Goal: Information Seeking & Learning: Understand process/instructions

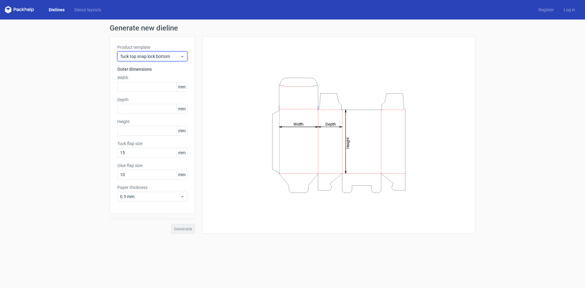
click at [181, 57] on icon at bounding box center [182, 56] width 5 height 5
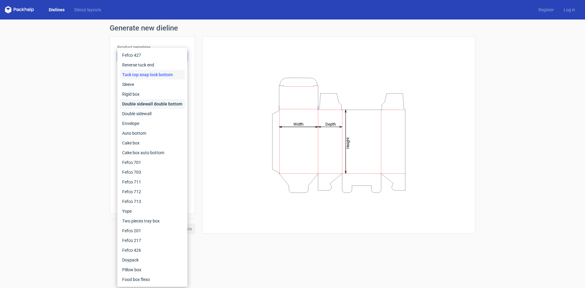
click at [172, 108] on div "Double sidewall double bottom" at bounding box center [152, 104] width 65 height 10
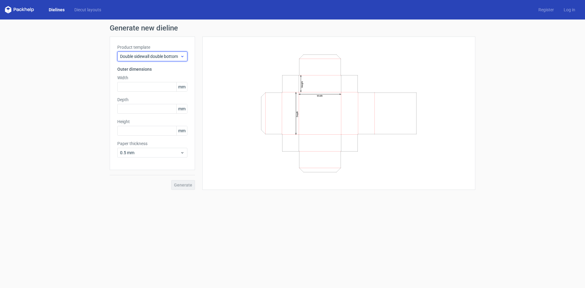
click at [180, 58] on icon at bounding box center [182, 56] width 5 height 5
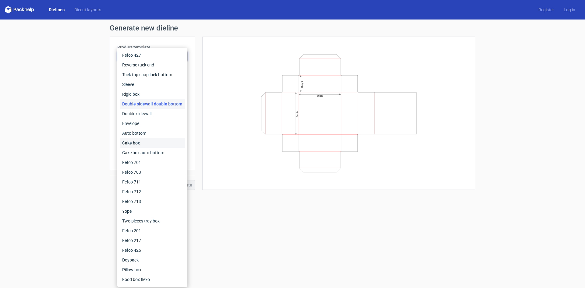
click at [153, 144] on div "Cake box" at bounding box center [152, 143] width 65 height 10
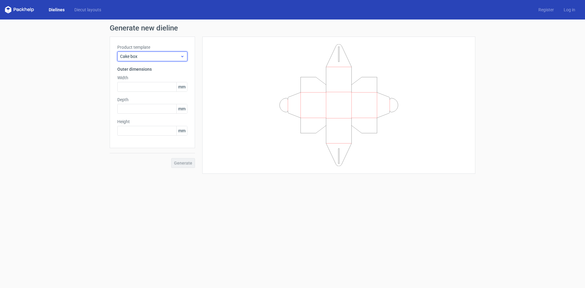
click at [153, 57] on span "Cake box" at bounding box center [150, 56] width 60 height 6
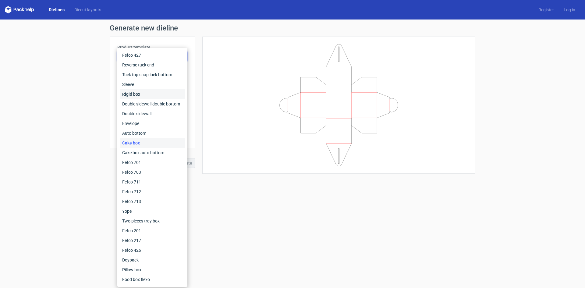
click at [144, 90] on div "Rigid box" at bounding box center [152, 94] width 65 height 10
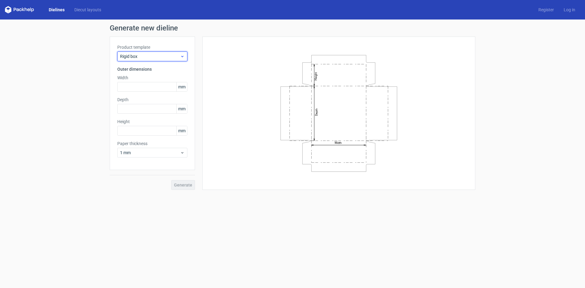
click at [154, 52] on div "Rigid box" at bounding box center [152, 56] width 70 height 10
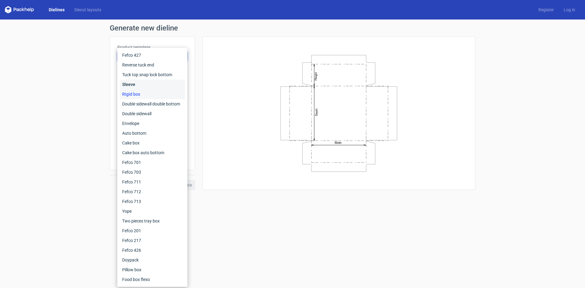
click at [151, 80] on div "Sleeve" at bounding box center [152, 84] width 65 height 10
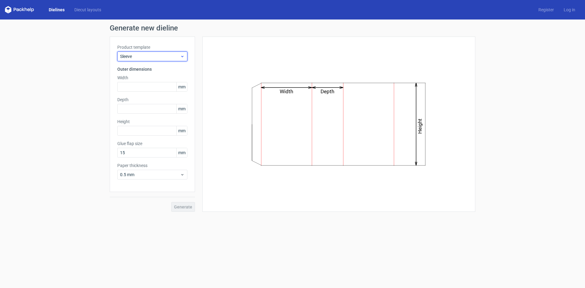
click at [150, 61] on div "Sleeve" at bounding box center [152, 56] width 70 height 10
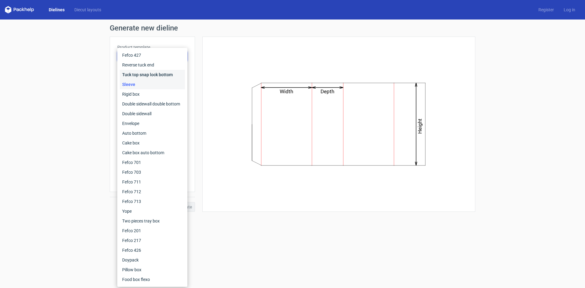
click at [153, 72] on div "Tuck top snap lock bottom" at bounding box center [152, 75] width 65 height 10
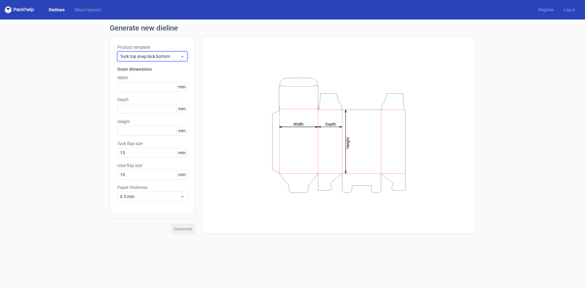
click at [160, 59] on span "Tuck top snap lock bottom" at bounding box center [150, 56] width 60 height 6
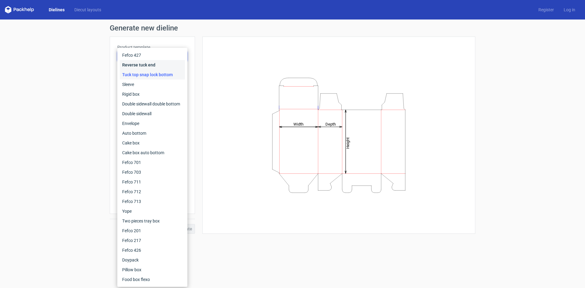
click at [158, 69] on div "Reverse tuck end" at bounding box center [152, 65] width 65 height 10
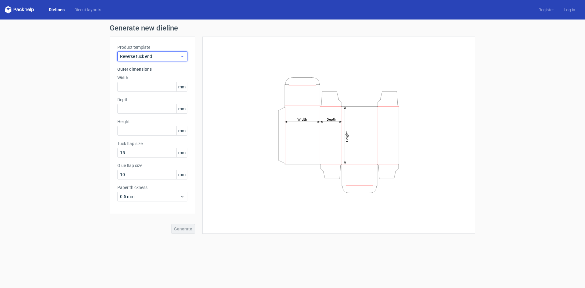
click at [162, 55] on span "Reverse tuck end" at bounding box center [150, 56] width 60 height 6
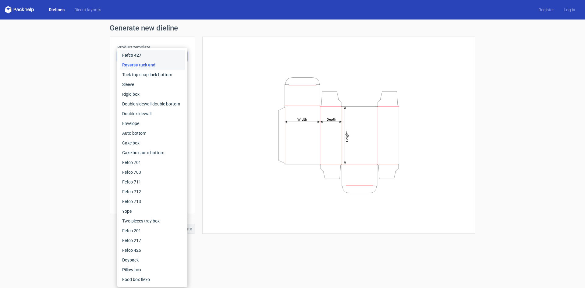
click at [162, 55] on div "Fefco 427" at bounding box center [152, 55] width 65 height 10
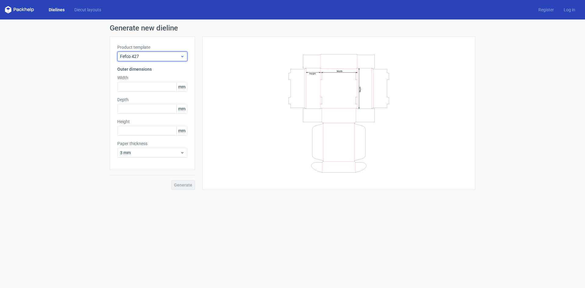
click at [172, 60] on div "Fefco 427" at bounding box center [152, 56] width 70 height 10
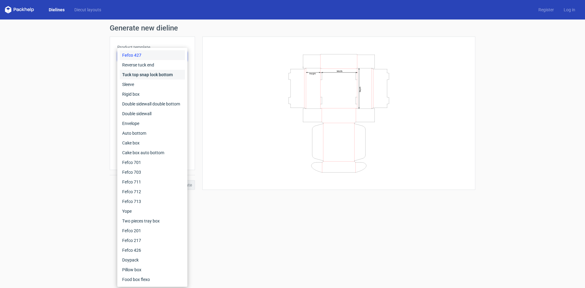
click at [176, 72] on div "Tuck top snap lock bottom" at bounding box center [152, 75] width 65 height 10
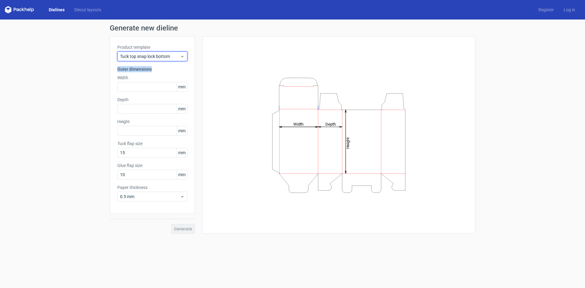
drag, startPoint x: 170, startPoint y: 56, endPoint x: 171, endPoint y: 65, distance: 8.9
click at [171, 65] on div "Product template Tuck top snap lock bottom Outer dimensions Width mm Depth mm H…" at bounding box center [152, 125] width 85 height 177
click at [175, 60] on div "Tuck top snap lock bottom" at bounding box center [152, 56] width 70 height 10
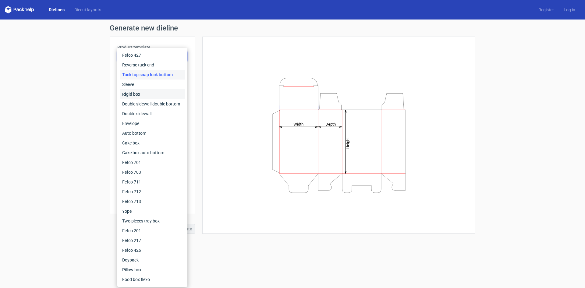
click at [170, 93] on div "Rigid box" at bounding box center [152, 94] width 65 height 10
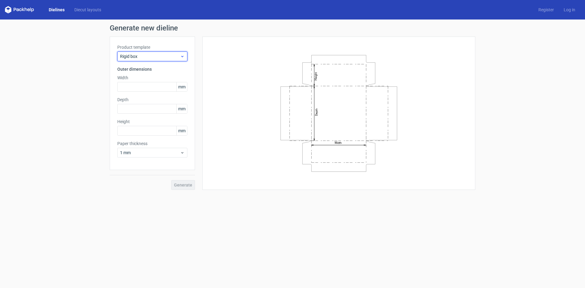
click at [182, 59] on div "Rigid box" at bounding box center [152, 56] width 70 height 10
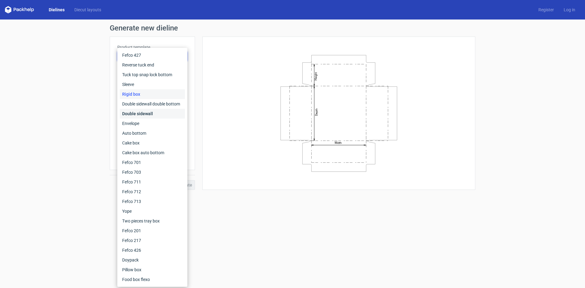
click at [164, 116] on div "Double sidewall" at bounding box center [152, 114] width 65 height 10
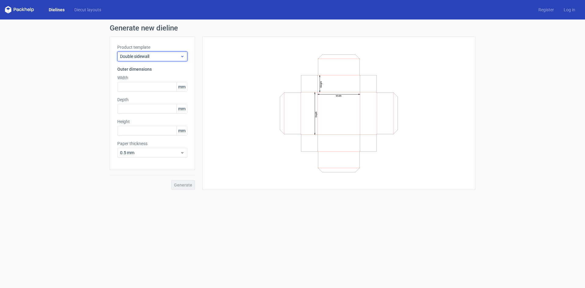
click at [166, 57] on span "Double sidewall" at bounding box center [150, 56] width 60 height 6
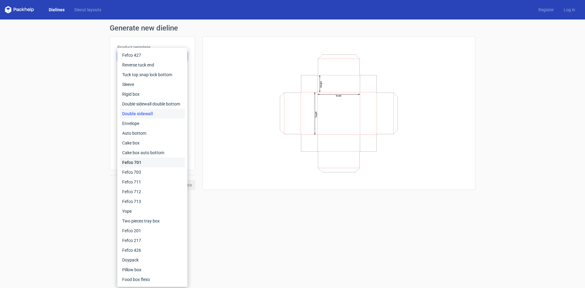
click at [154, 157] on div "Fefco 701" at bounding box center [152, 162] width 65 height 10
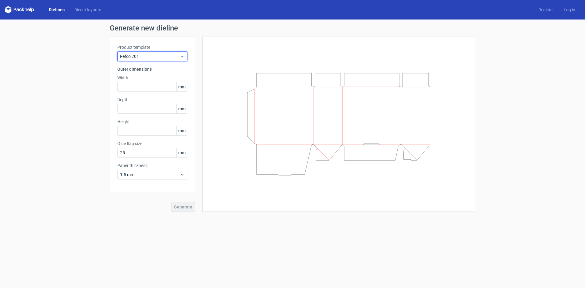
click at [143, 58] on span "Fefco 701" at bounding box center [150, 56] width 60 height 6
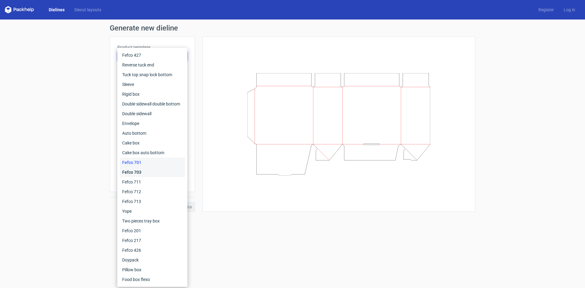
click at [143, 170] on div "Fefco 703" at bounding box center [152, 172] width 65 height 10
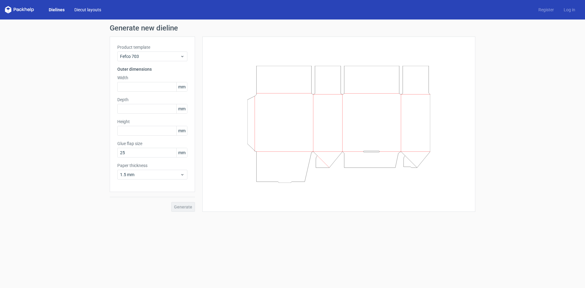
click at [97, 10] on link "Diecut layouts" at bounding box center [87, 10] width 37 height 6
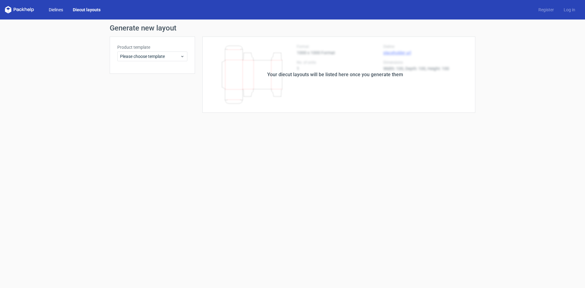
click at [65, 10] on link "Dielines" at bounding box center [56, 10] width 24 height 6
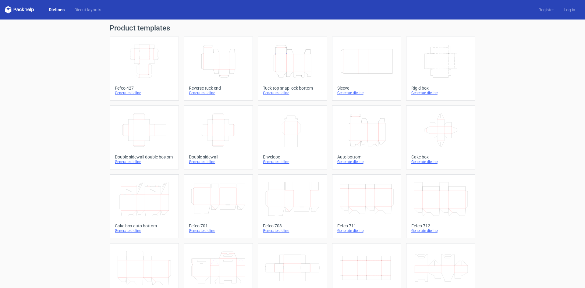
click at [279, 92] on div "Generate dieline" at bounding box center [292, 92] width 59 height 5
